Goal: Task Accomplishment & Management: Manage account settings

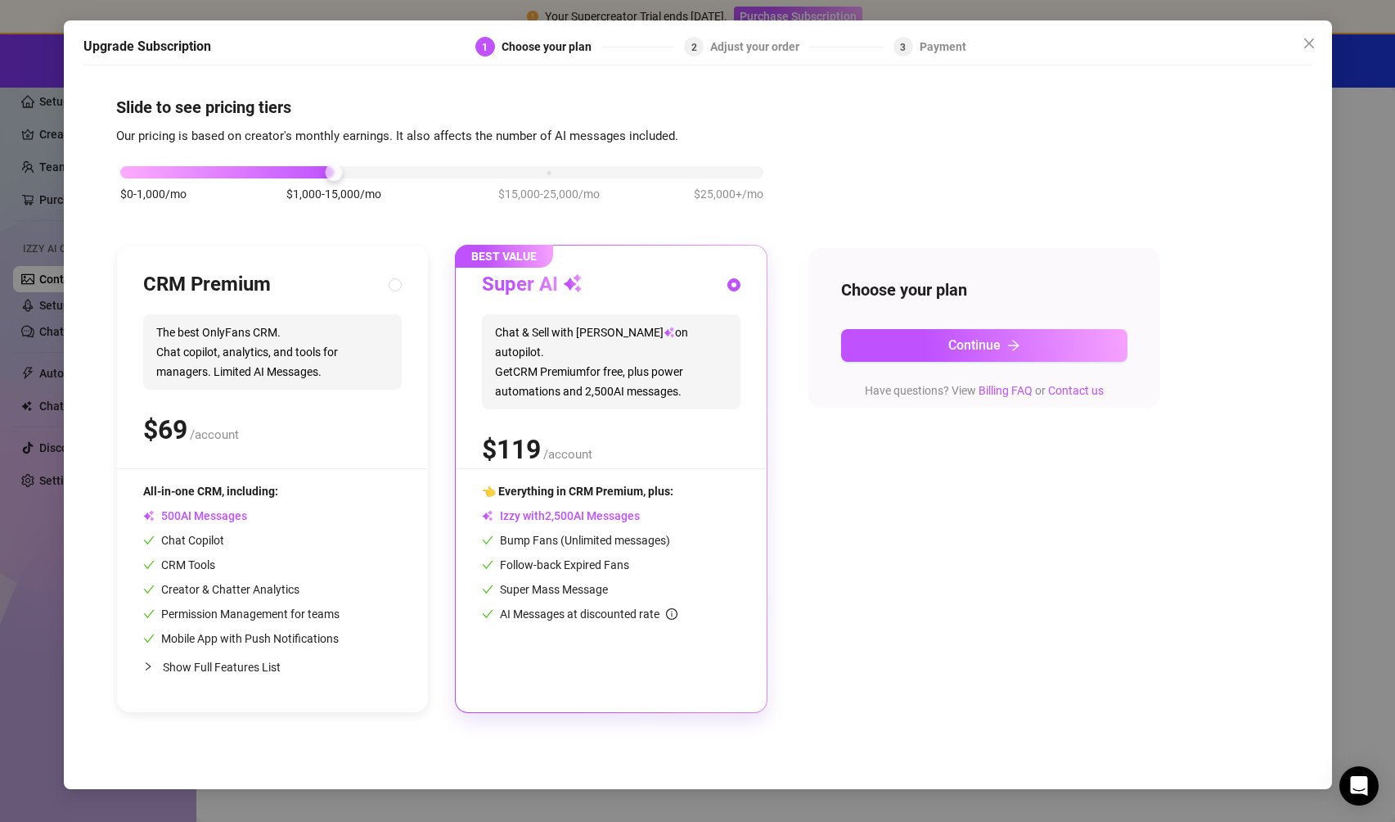
click at [737, 173] on div "$0-1,000/mo $1,000-15,000/mo $15,000-25,000/mo $25,000+/mo" at bounding box center [441, 168] width 643 height 10
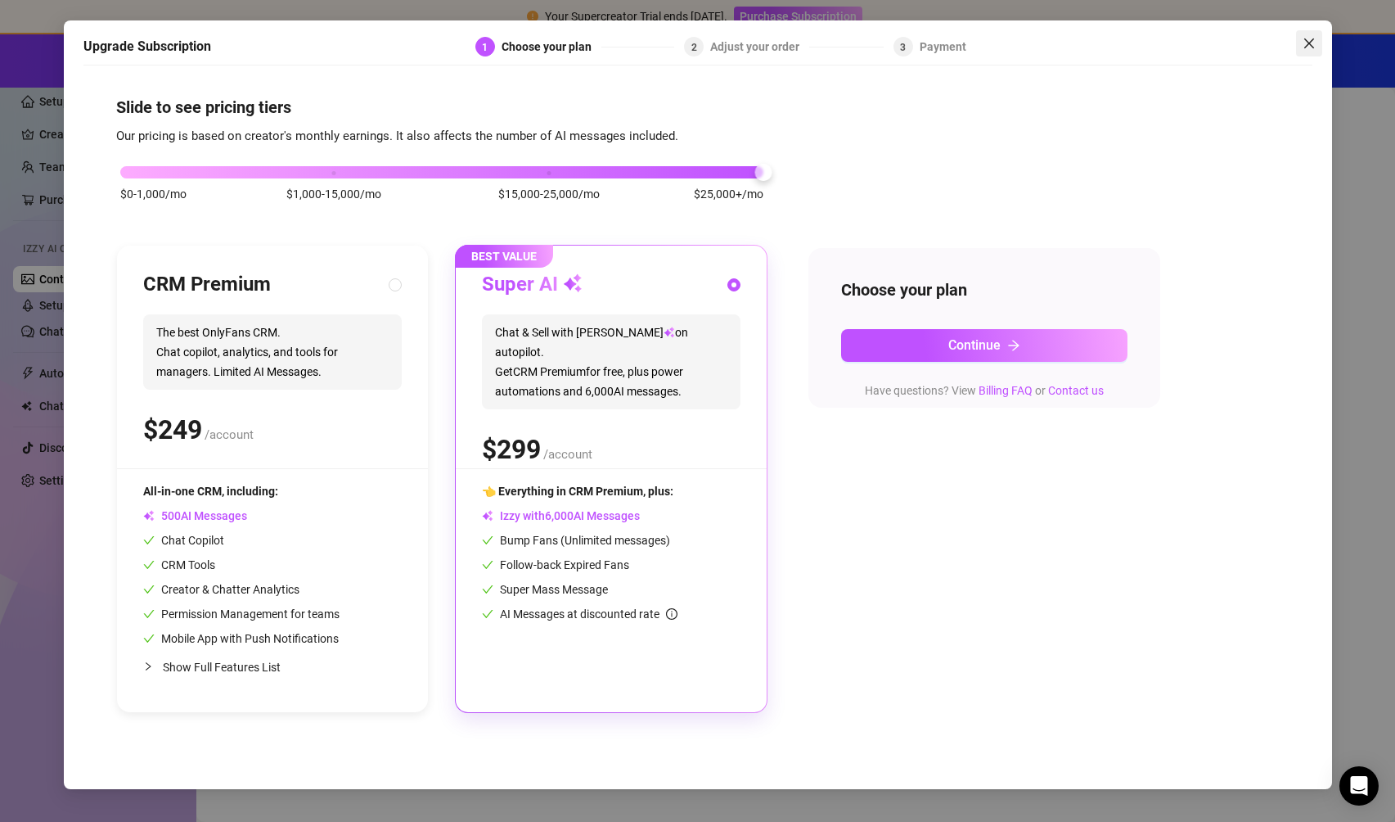
click at [1021, 44] on icon "close" at bounding box center [1309, 43] width 10 height 10
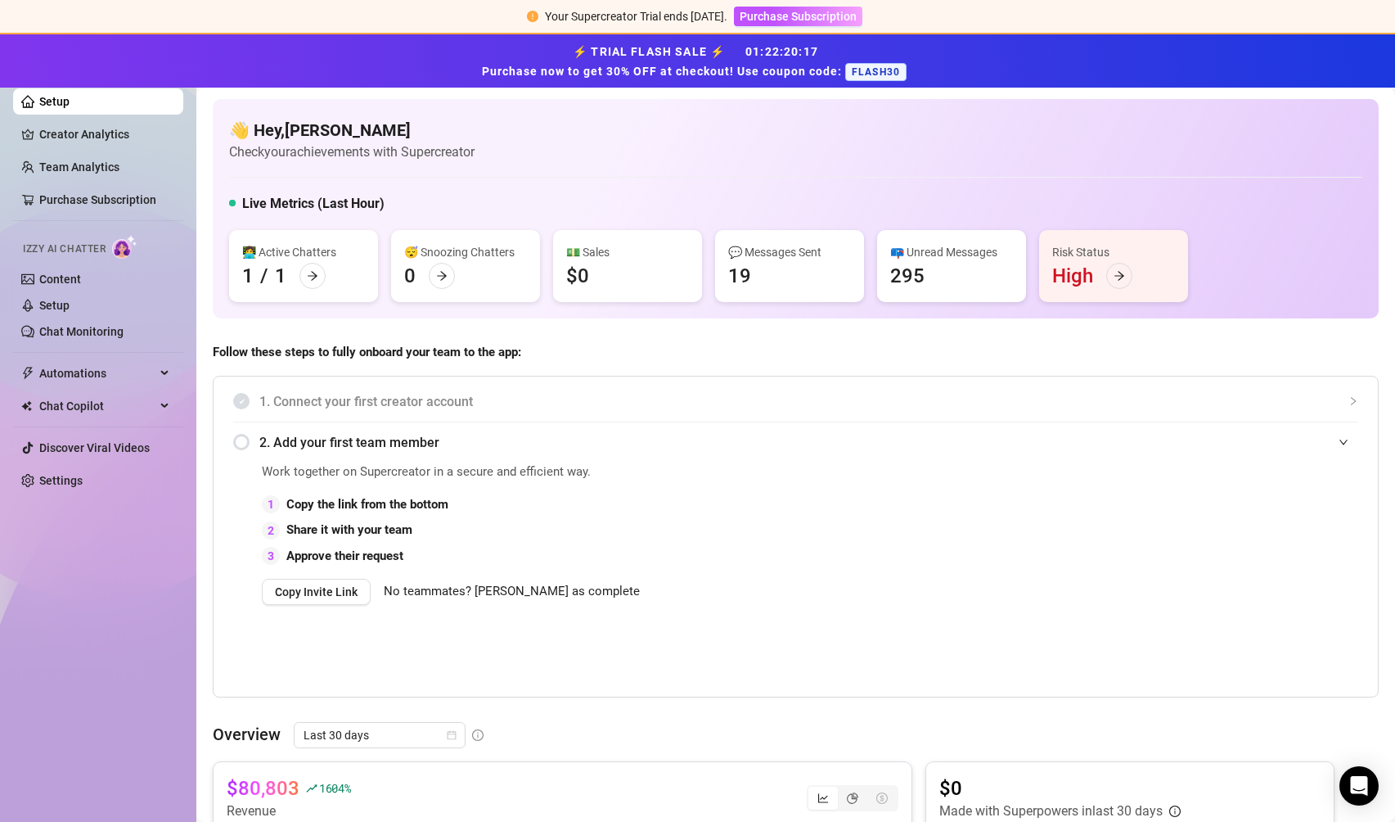
click at [1021, 277] on div "Risk Status High" at bounding box center [1113, 266] width 149 height 72
click at [1021, 277] on icon "arrow-right" at bounding box center [1120, 276] width 10 height 9
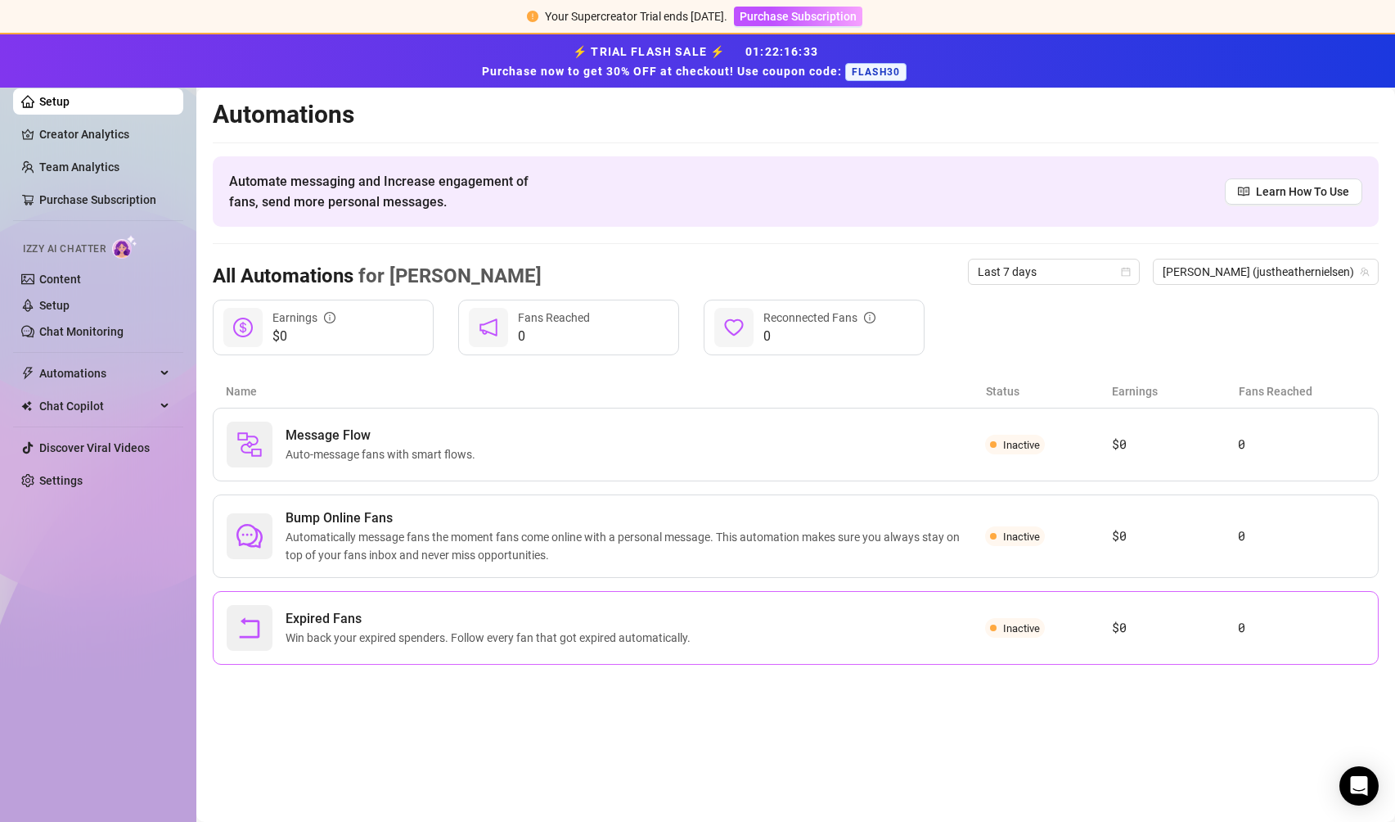
click at [1021, 625] on div "Inactive" at bounding box center [1048, 628] width 127 height 20
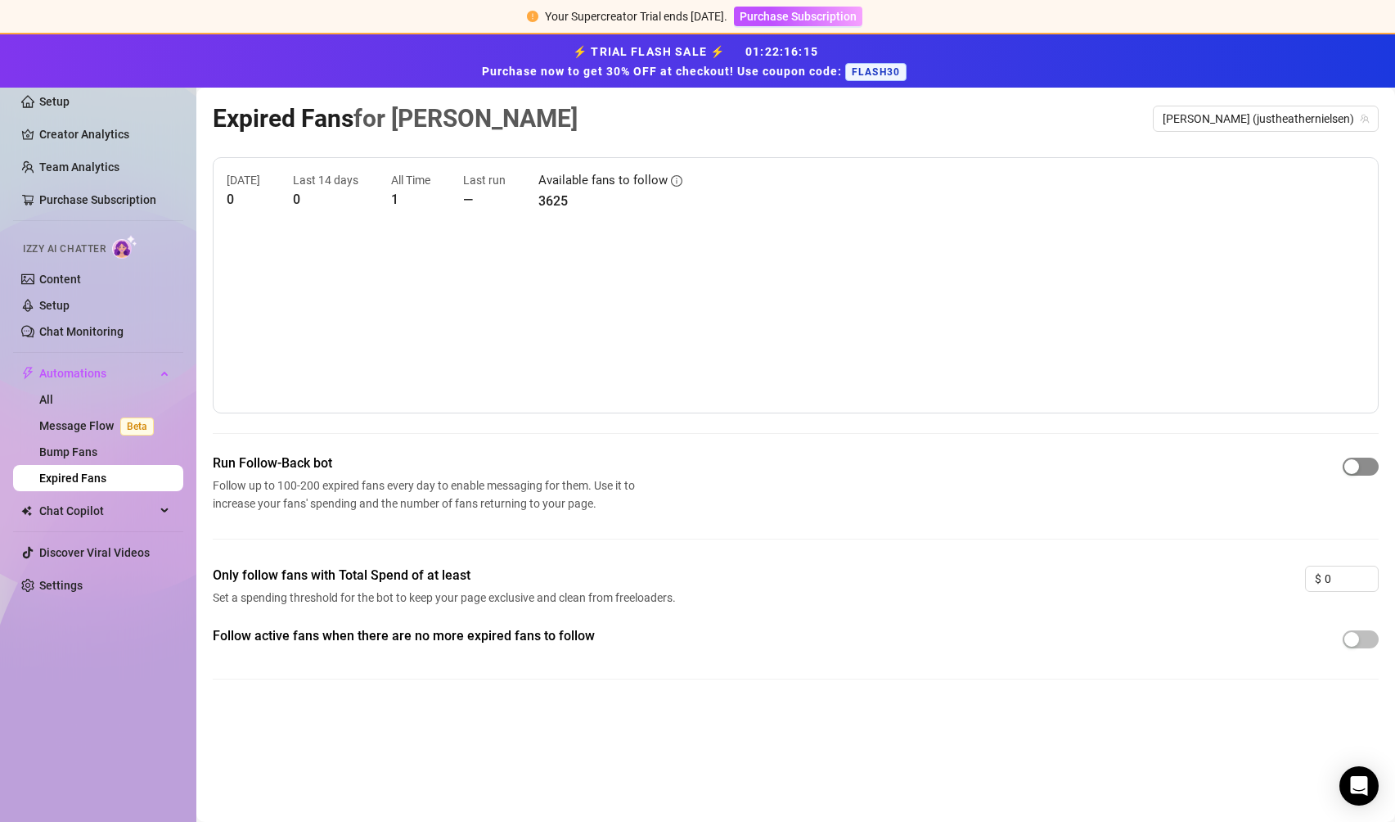
click at [1021, 472] on span "button" at bounding box center [1361, 466] width 36 height 18
drag, startPoint x: 1344, startPoint y: 579, endPoint x: 1320, endPoint y: 578, distance: 23.7
click at [1021, 578] on div "$ 0" at bounding box center [1342, 579] width 74 height 26
type input "50"
click at [1021, 620] on div "Only follow fans with Total Spend of at least Set a spending threshold for the …" at bounding box center [796, 596] width 1166 height 61
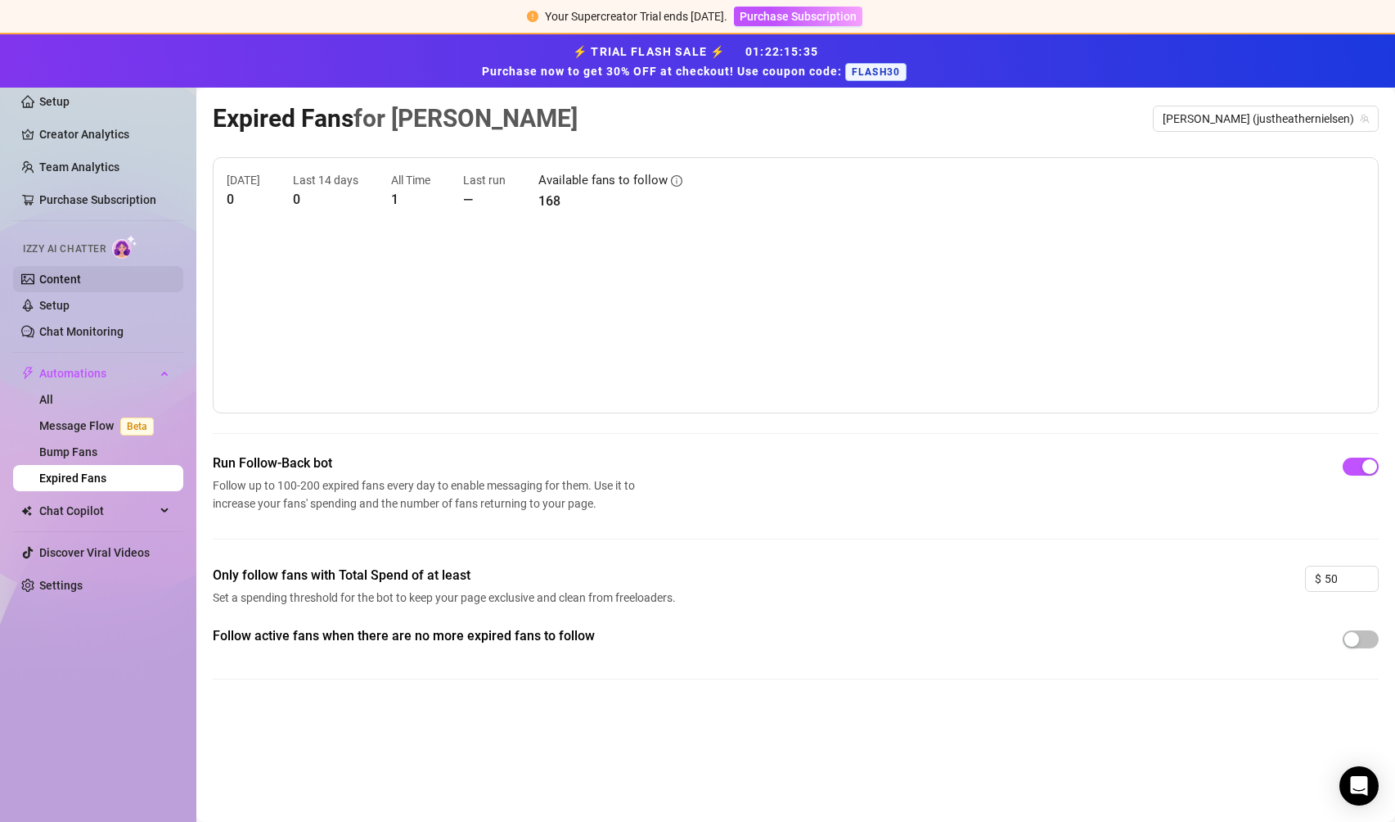
click at [68, 286] on link "Content" at bounding box center [60, 279] width 42 height 13
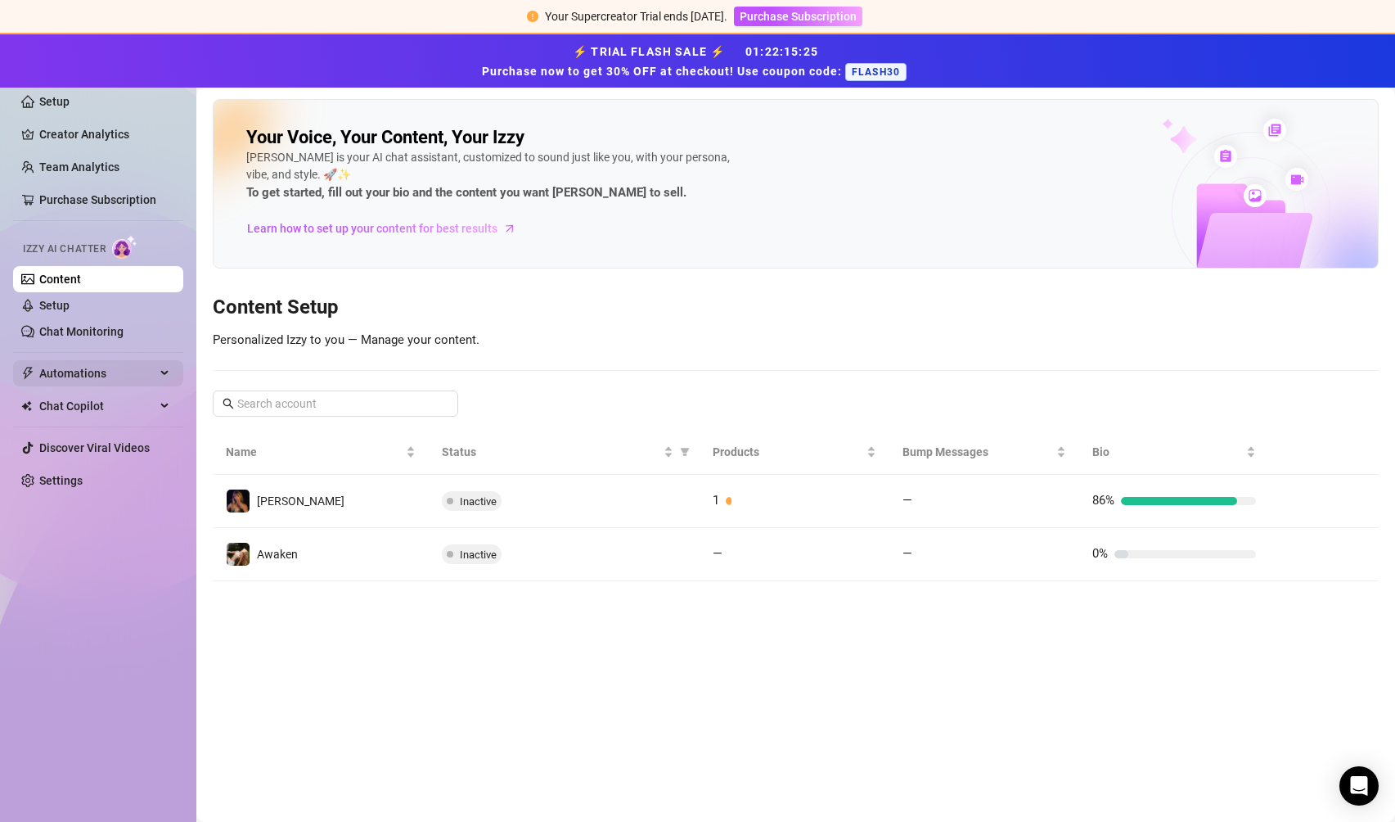
click at [167, 373] on div "Automations" at bounding box center [98, 373] width 170 height 26
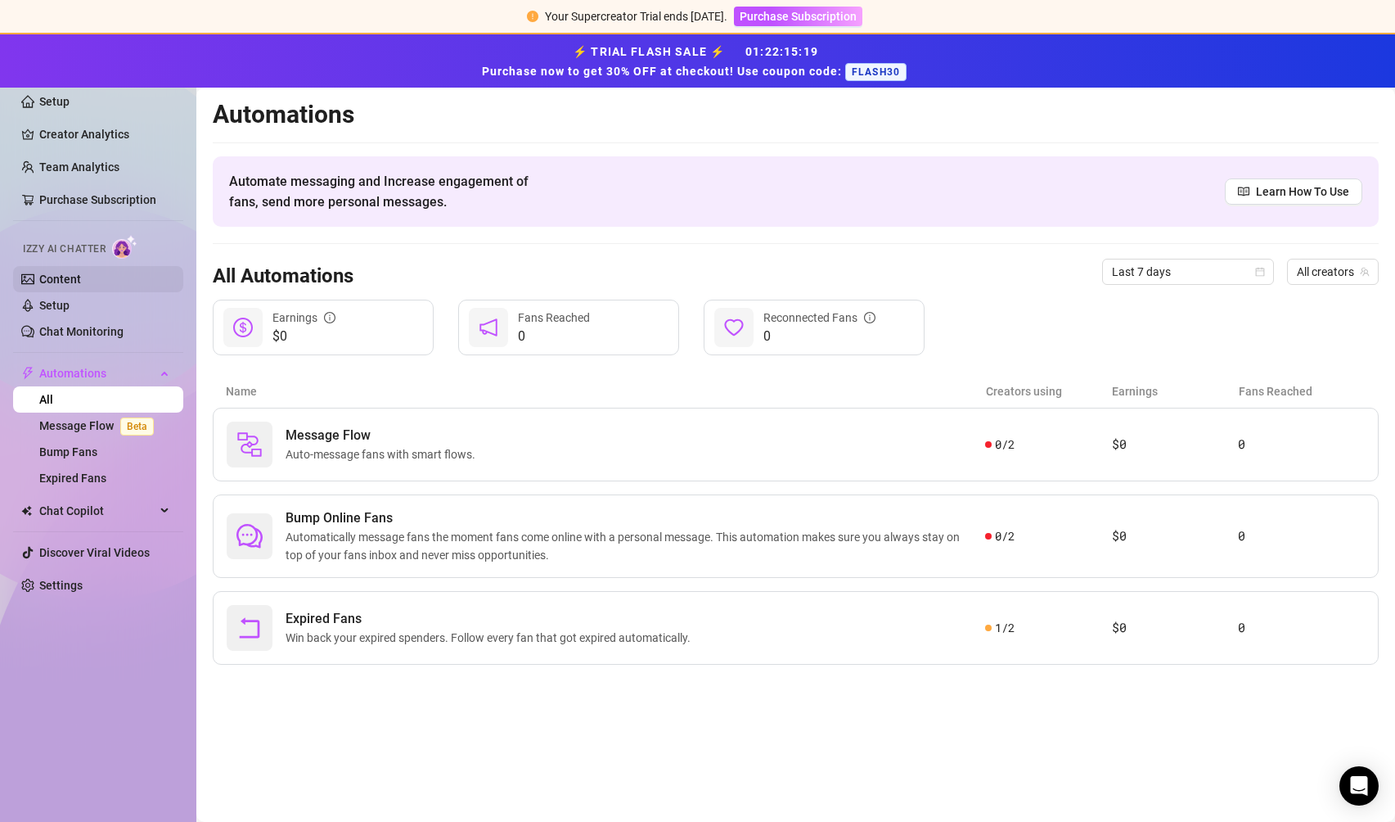
click at [66, 282] on link "Content" at bounding box center [60, 279] width 42 height 13
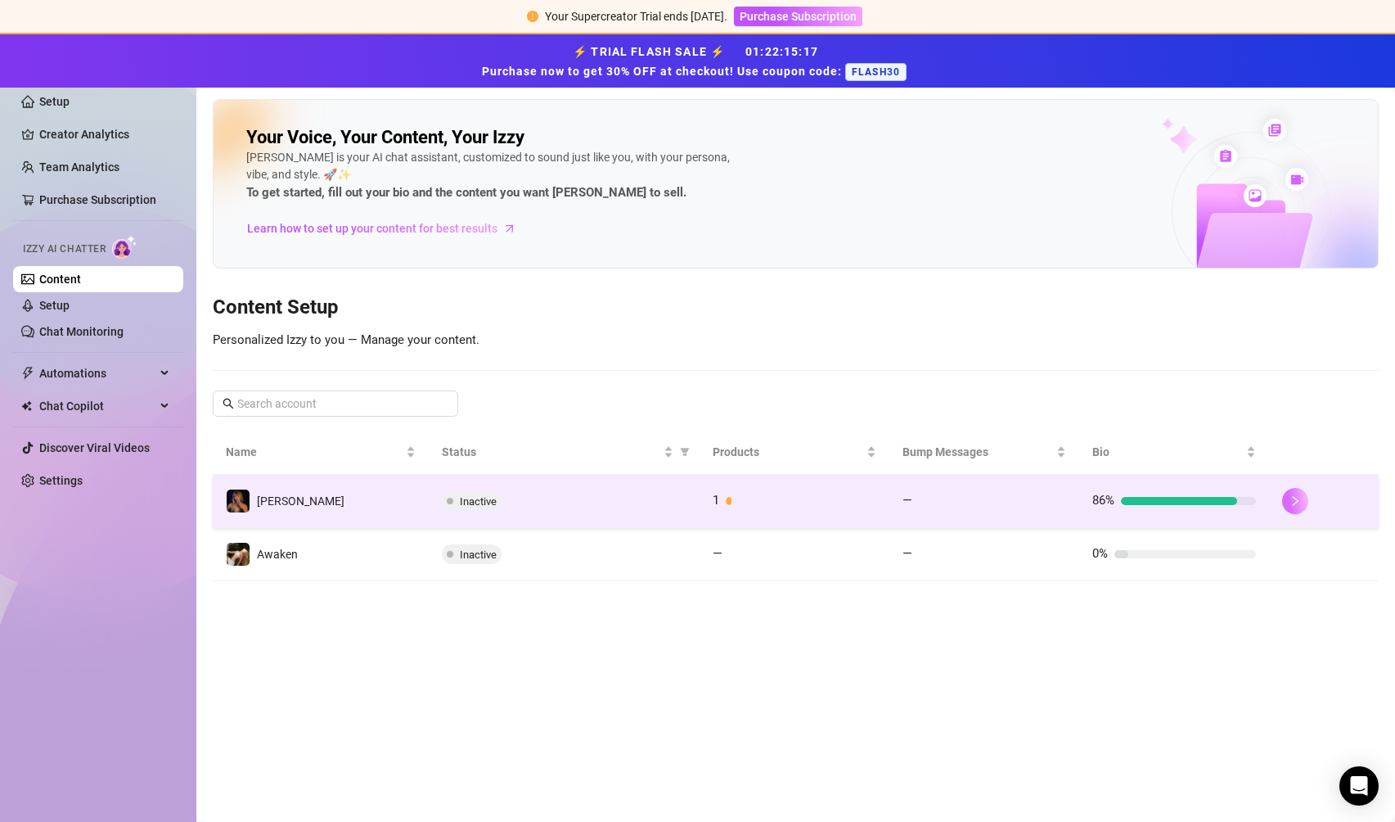
click at [1021, 498] on icon "right" at bounding box center [1295, 500] width 11 height 11
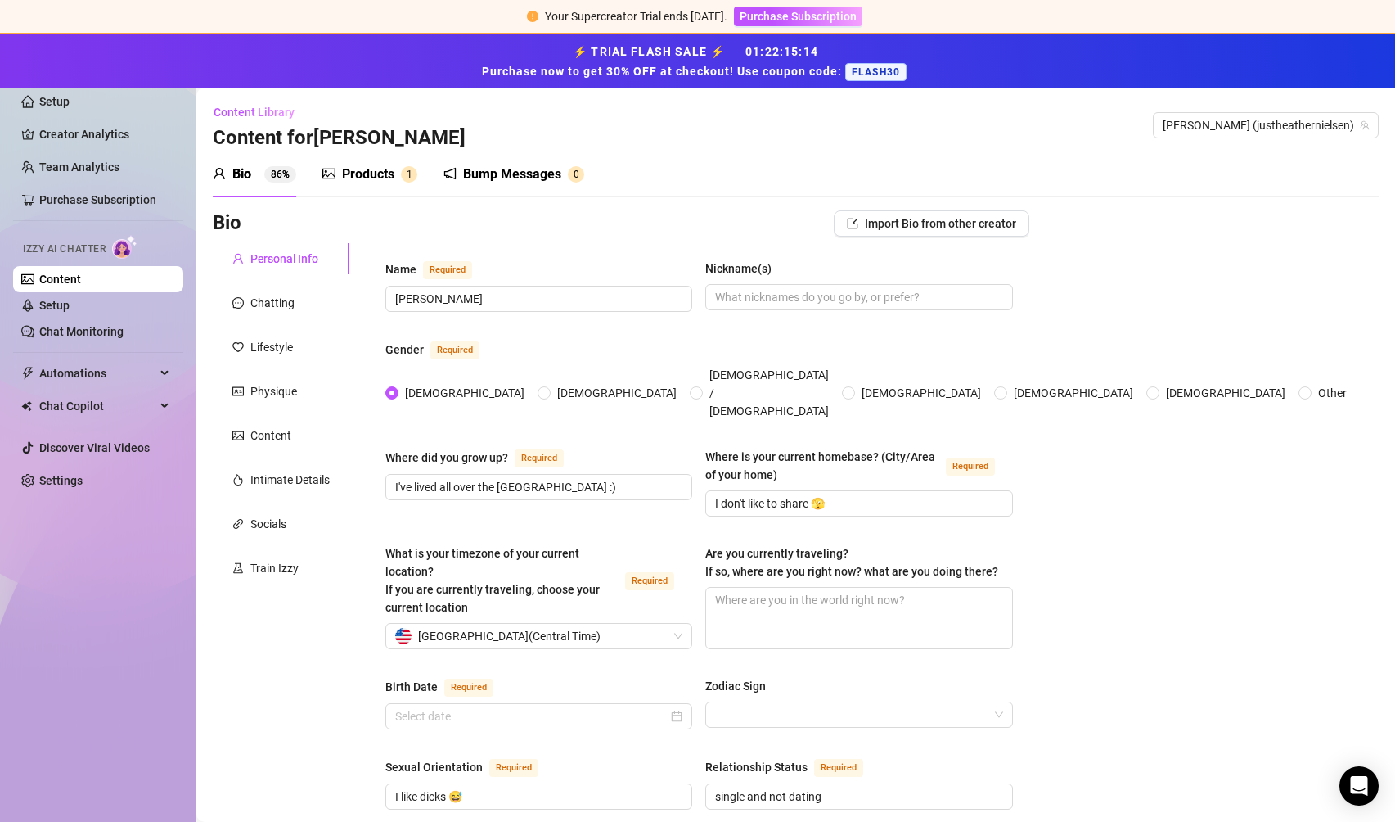
radio input "true"
type input "[DATE]"
click at [362, 183] on div "Products" at bounding box center [368, 175] width 52 height 20
